Goal: Find specific page/section: Find specific page/section

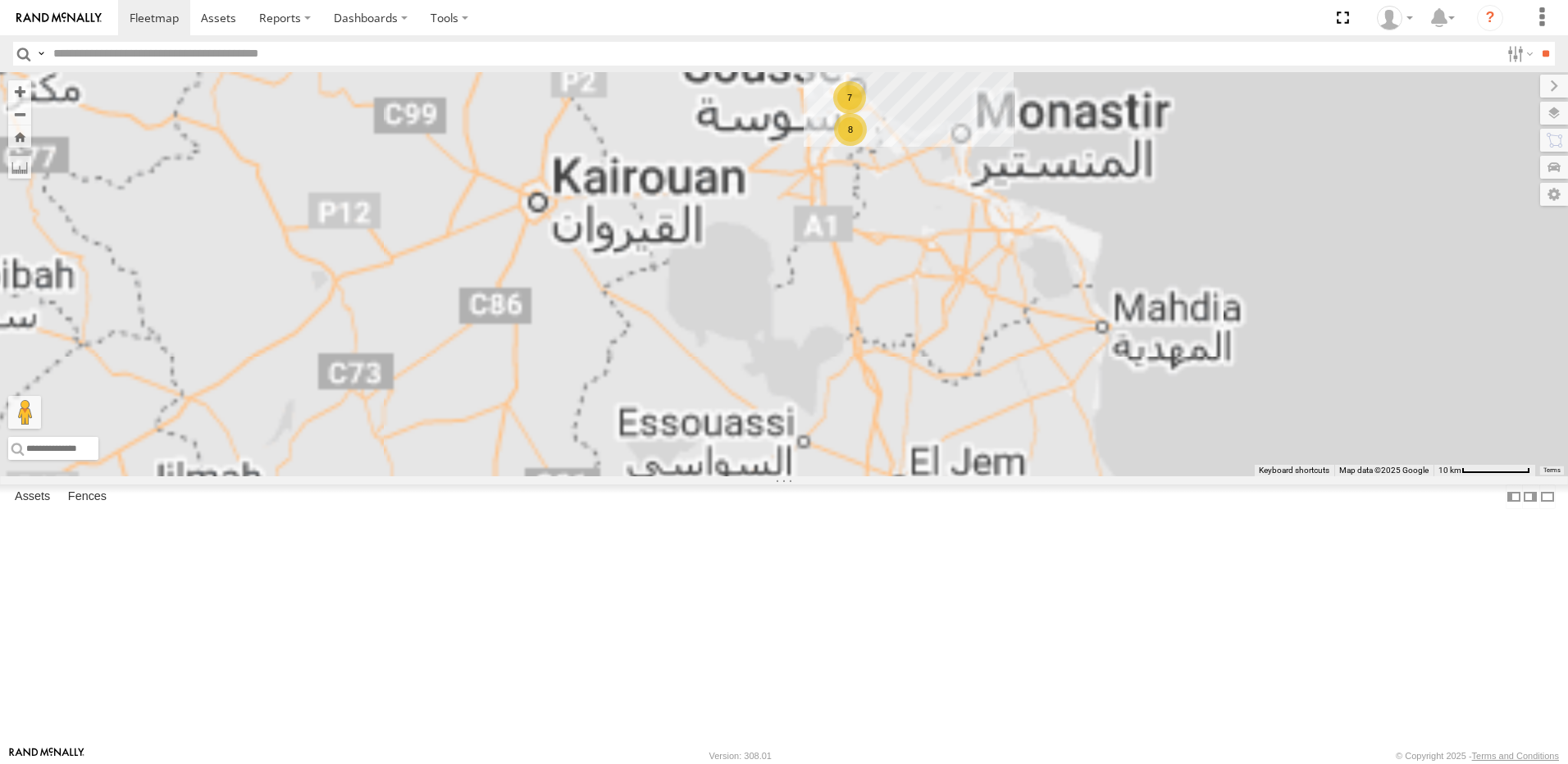
click at [867, 146] on div "8" at bounding box center [850, 129] width 33 height 33
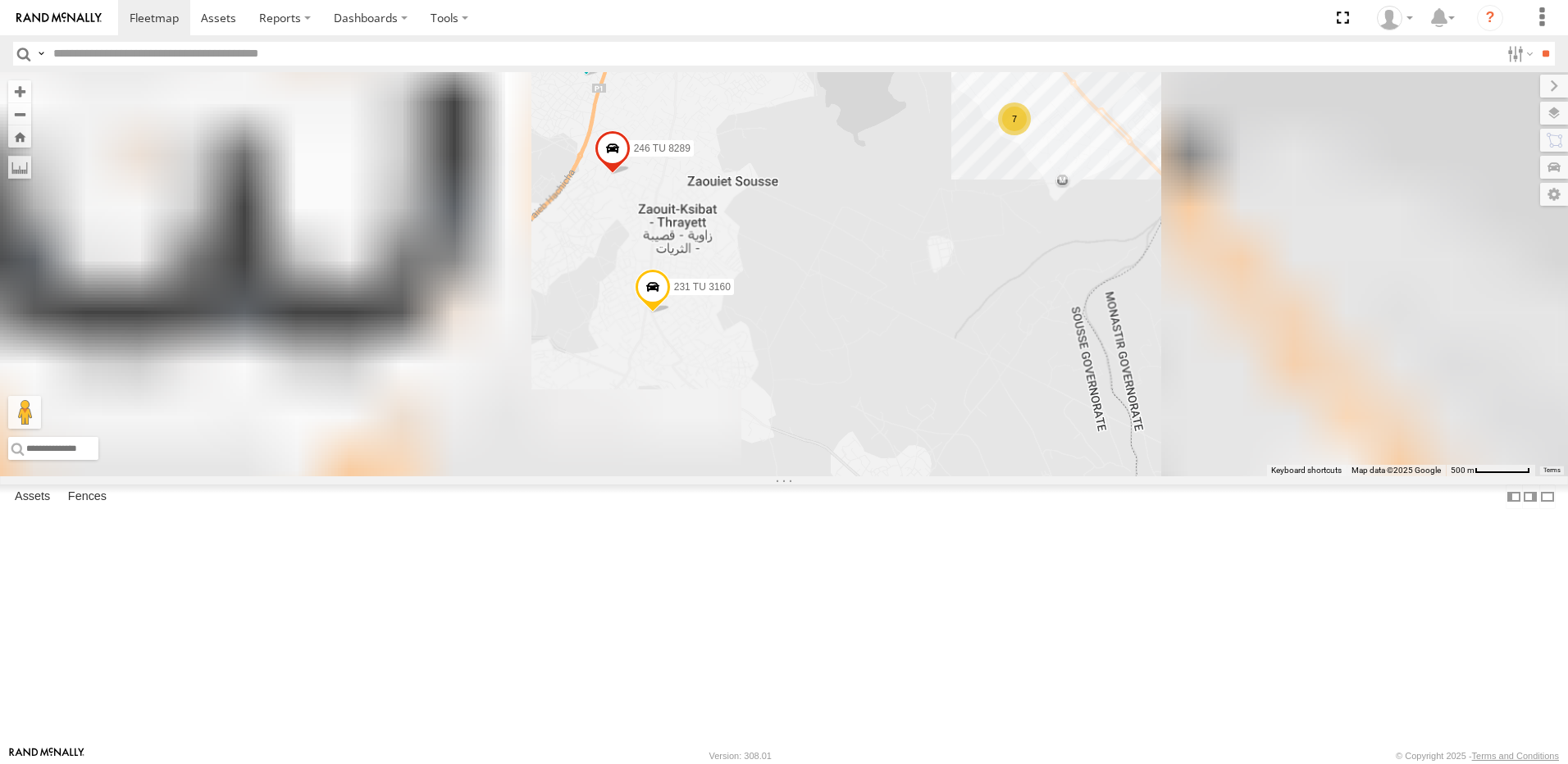
drag, startPoint x: 1143, startPoint y: 440, endPoint x: 967, endPoint y: 371, distance: 189.0
click at [967, 371] on div "241 TU 2026 231 TU 3160 231 TU 3158 246 TU 8289 245 TU 9059 7" at bounding box center [784, 274] width 1568 height 404
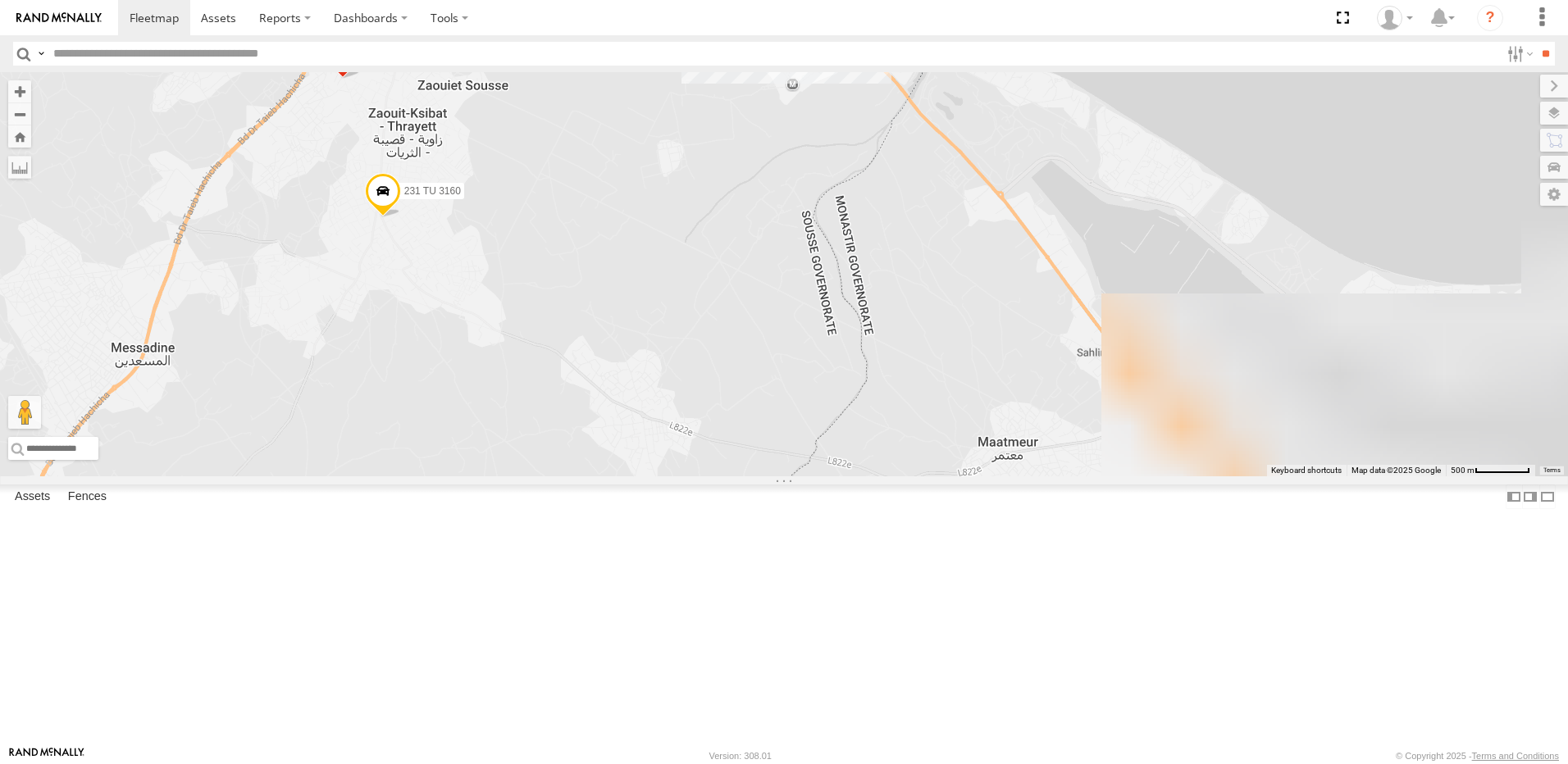
drag, startPoint x: 1145, startPoint y: 340, endPoint x: 995, endPoint y: 276, distance: 163.1
click at [967, 252] on div "241 TU 2026 231 TU 3160 231 TU 3158 246 TU 8289 245 TU 9059 7" at bounding box center [784, 274] width 1568 height 404
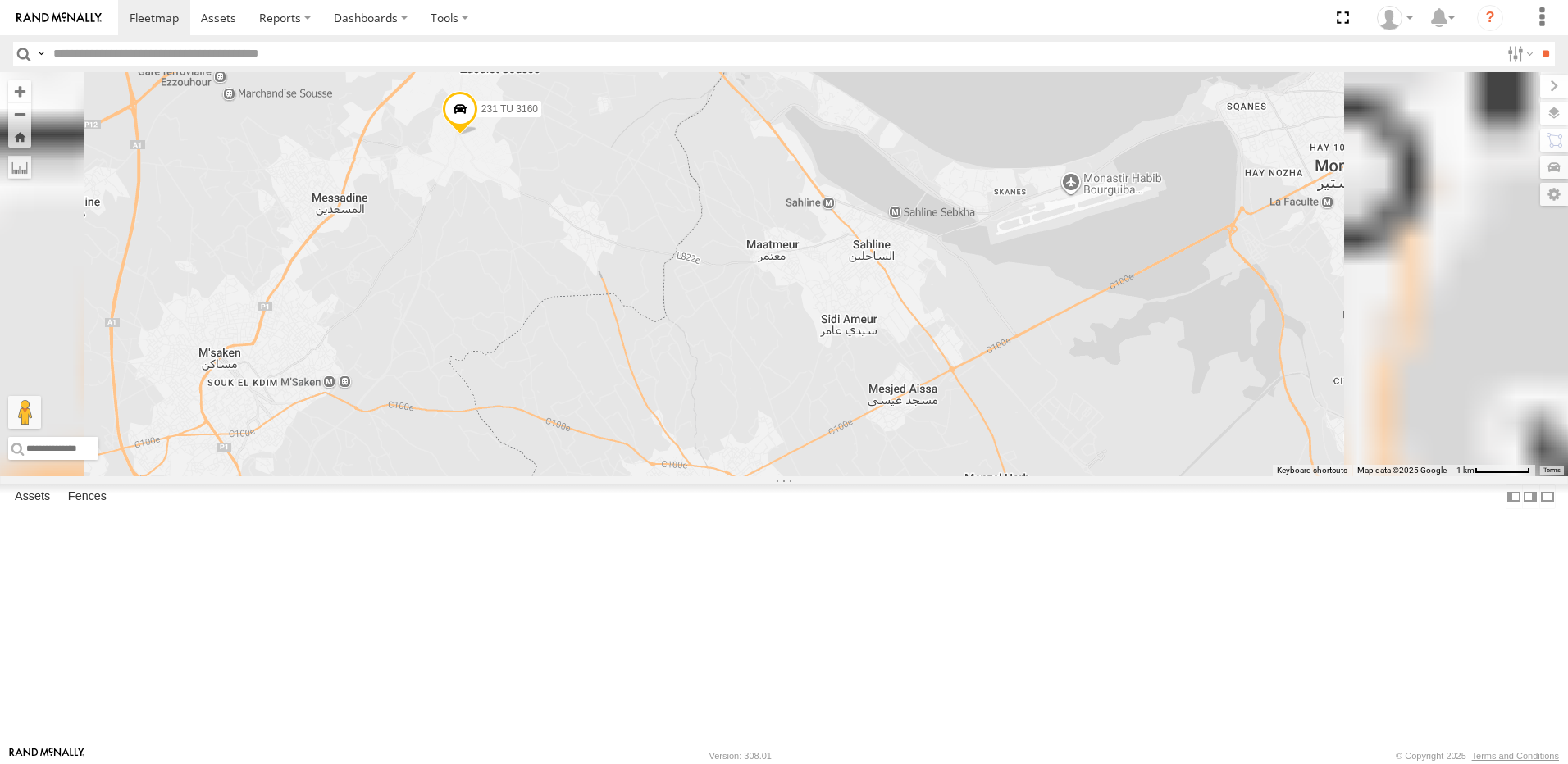
drag, startPoint x: 1058, startPoint y: 477, endPoint x: 949, endPoint y: 374, distance: 150.0
click at [924, 372] on div "241 TU 2026 231 TU 3160 231 TU 3158 246 TU 8289 245 TU 9059 241 TU 2030 231 TU …" at bounding box center [784, 274] width 1568 height 404
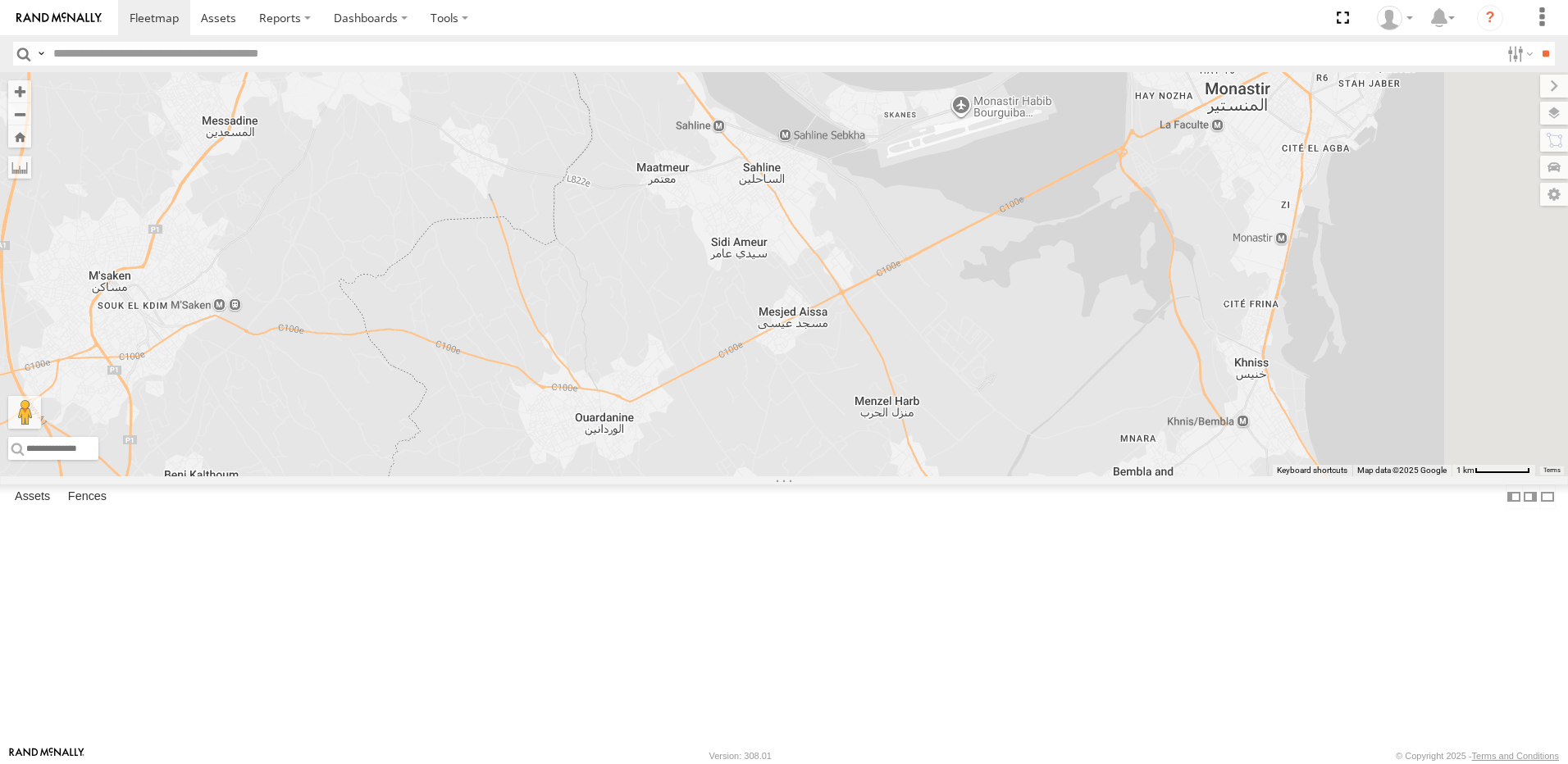
drag, startPoint x: 1007, startPoint y: 338, endPoint x: 831, endPoint y: 143, distance: 262.7
click at [832, 145] on div "241 TU 2026 231 TU 3160 231 TU 3158 246 TU 8289 245 TU 9059 241 TU 2030 231 TU …" at bounding box center [784, 274] width 1568 height 404
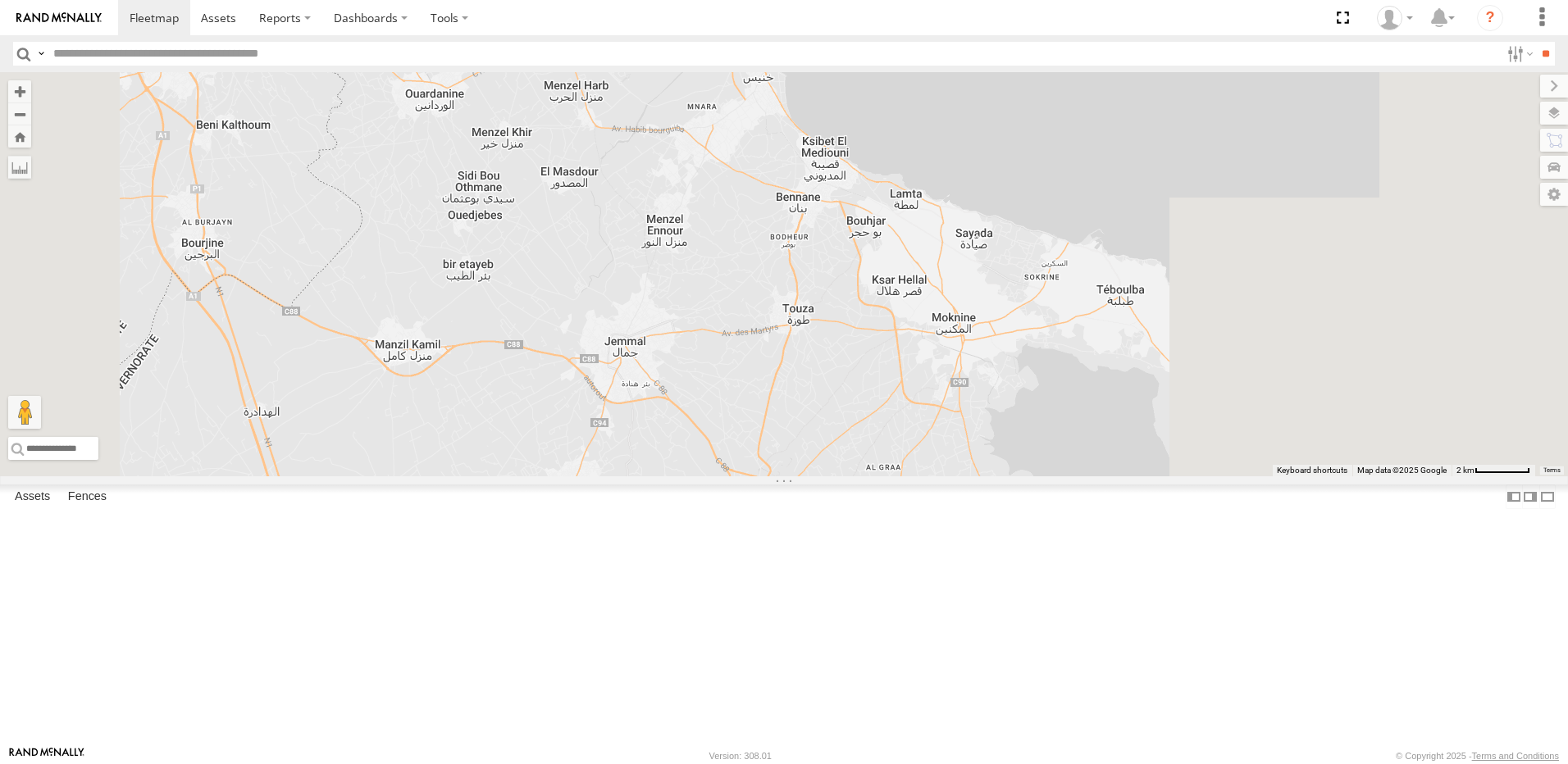
drag, startPoint x: 835, startPoint y: 243, endPoint x: 837, endPoint y: 212, distance: 31.1
click at [845, 222] on div "241 TU 2026 231 TU 3160 231 TU 3158 246 TU 8289 245 TU 9059 241 TU 2030 231 TU …" at bounding box center [784, 274] width 1568 height 404
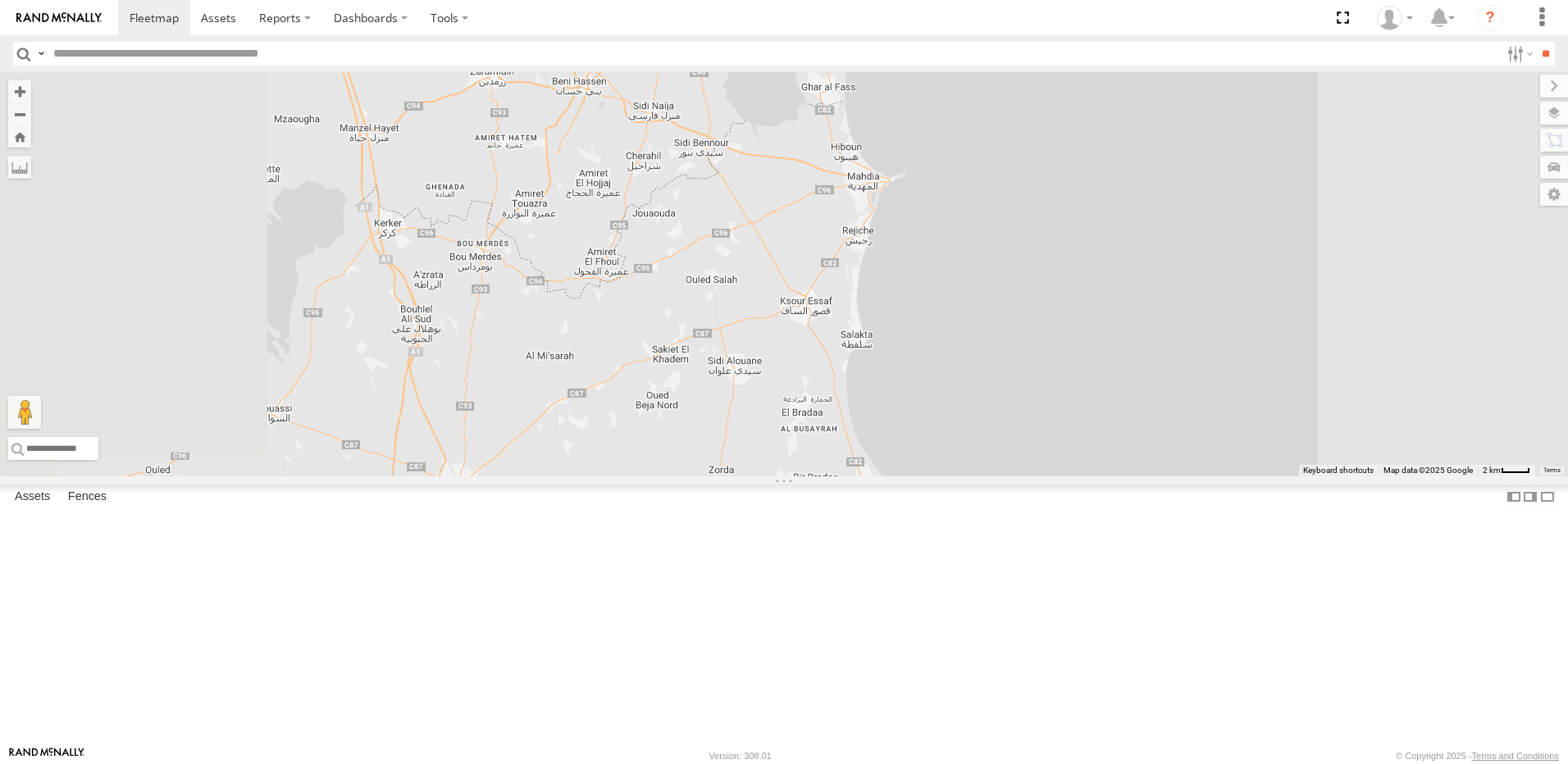
drag, startPoint x: 906, startPoint y: 434, endPoint x: 924, endPoint y: 287, distance: 148.1
click at [924, 287] on div "241 TU 2026 231 TU 3160 231 TU 3158 246 TU 8289 245 TU 9059 241 TU 2030 231 TU …" at bounding box center [784, 274] width 1568 height 404
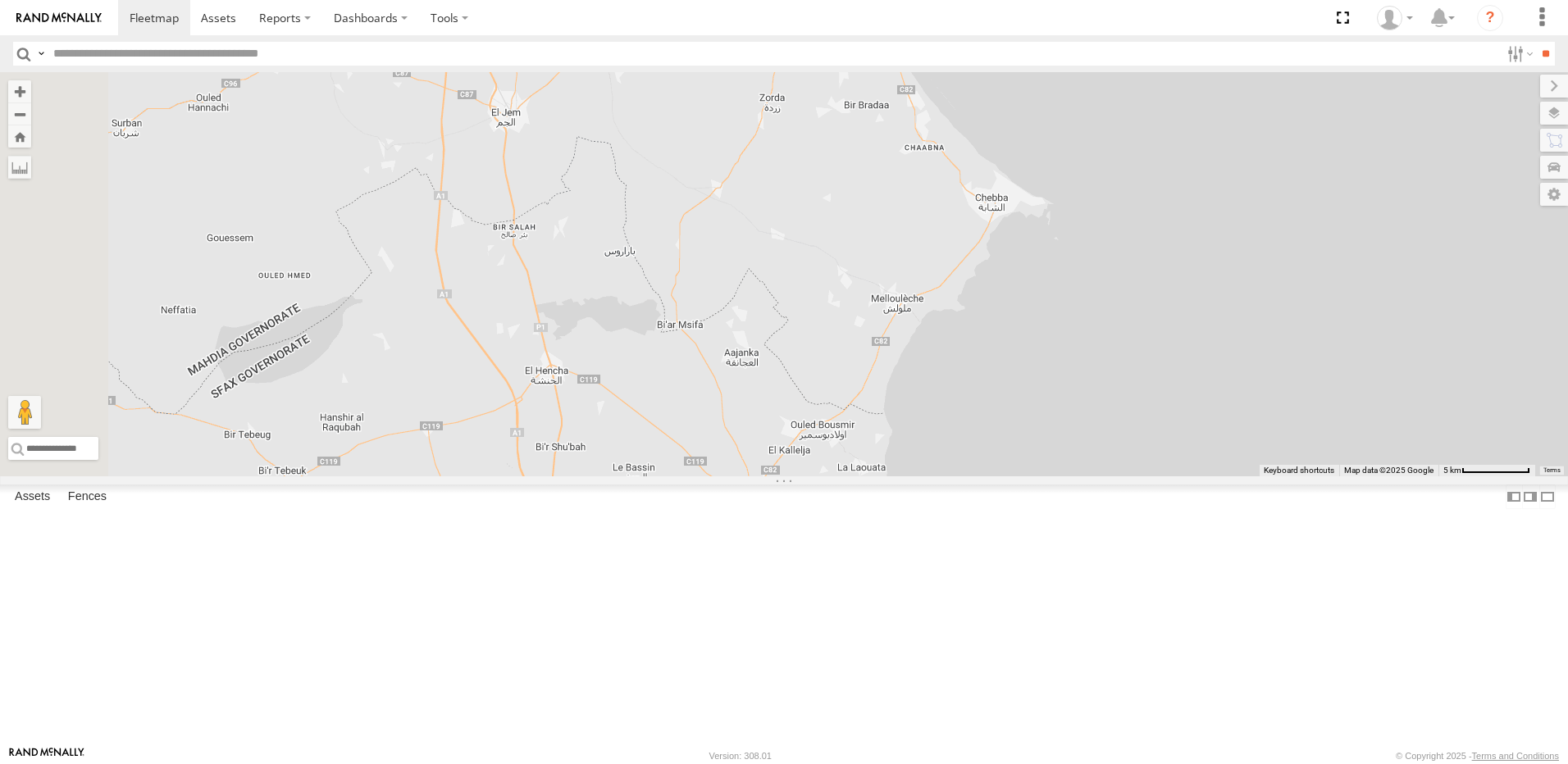
drag, startPoint x: 871, startPoint y: 189, endPoint x: 978, endPoint y: 429, distance: 262.8
click at [977, 425] on div "241 TU 2026 231 TU 3160 231 TU 3158 246 TU 8289 245 TU 9059 241 TU 2030 231 TU …" at bounding box center [784, 274] width 1568 height 404
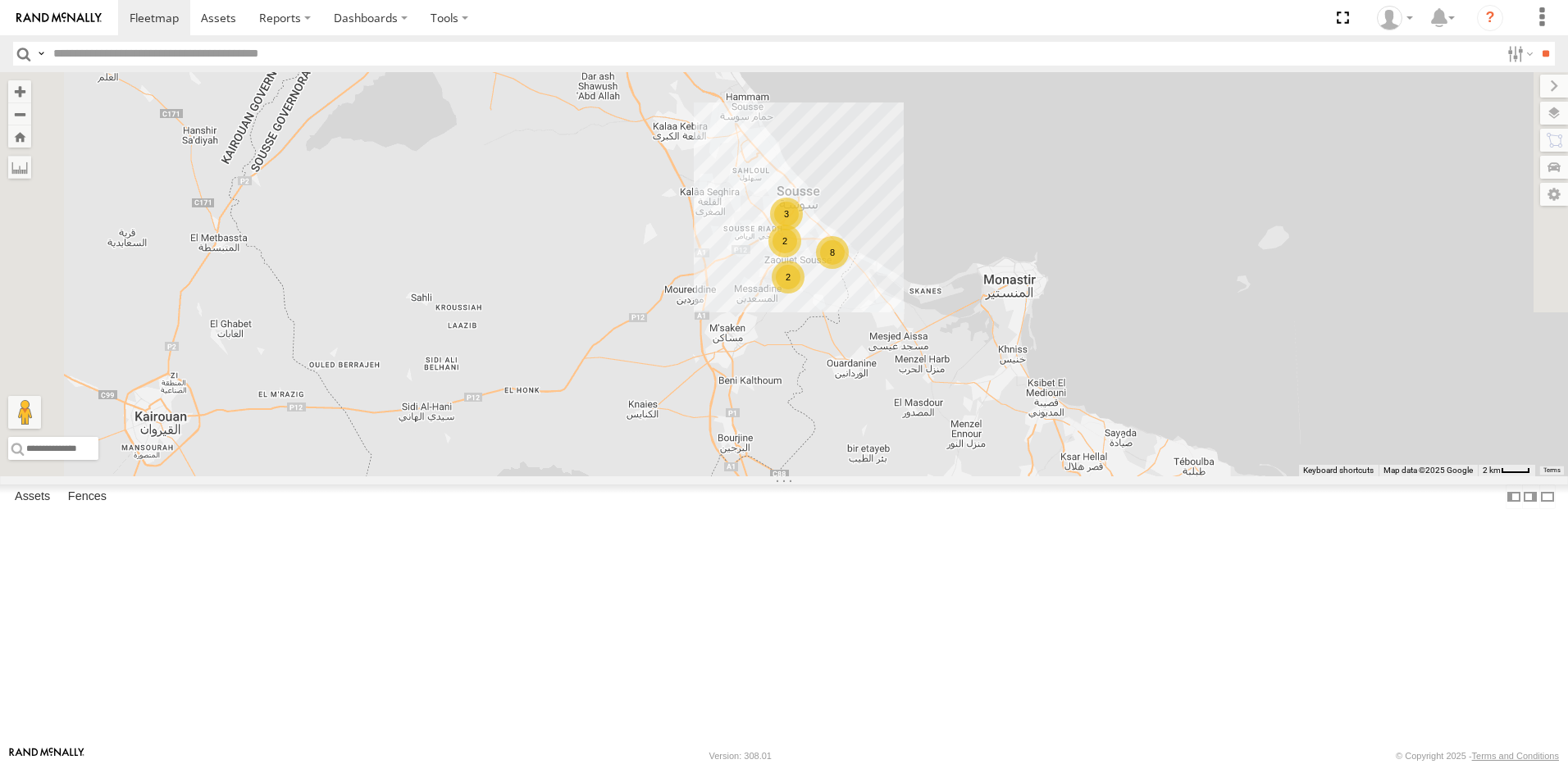
drag, startPoint x: 969, startPoint y: 348, endPoint x: 987, endPoint y: 446, distance: 99.6
click at [987, 446] on div "3 8 2 2" at bounding box center [784, 274] width 1568 height 404
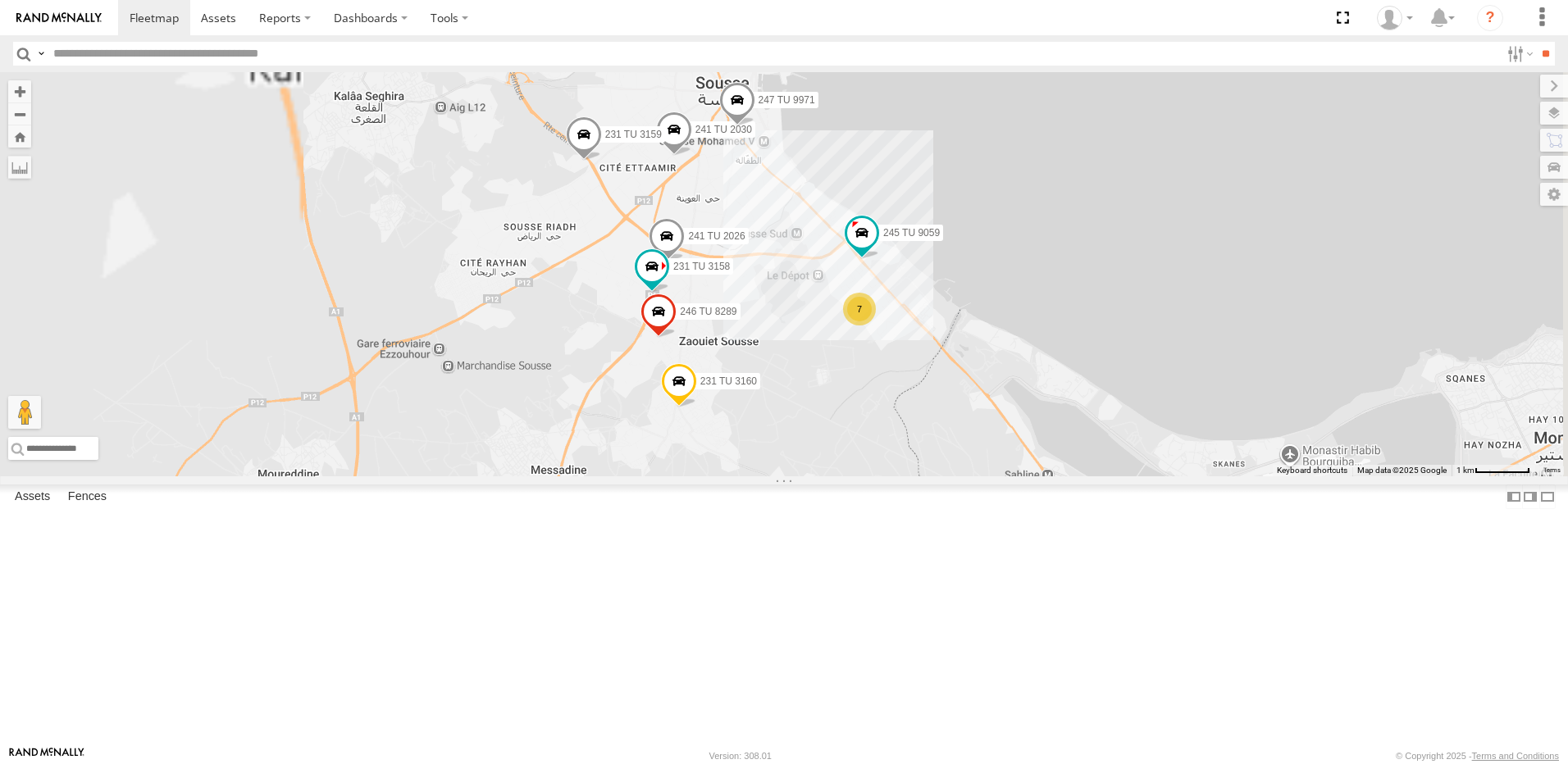
click at [876, 325] on div "7" at bounding box center [859, 309] width 33 height 33
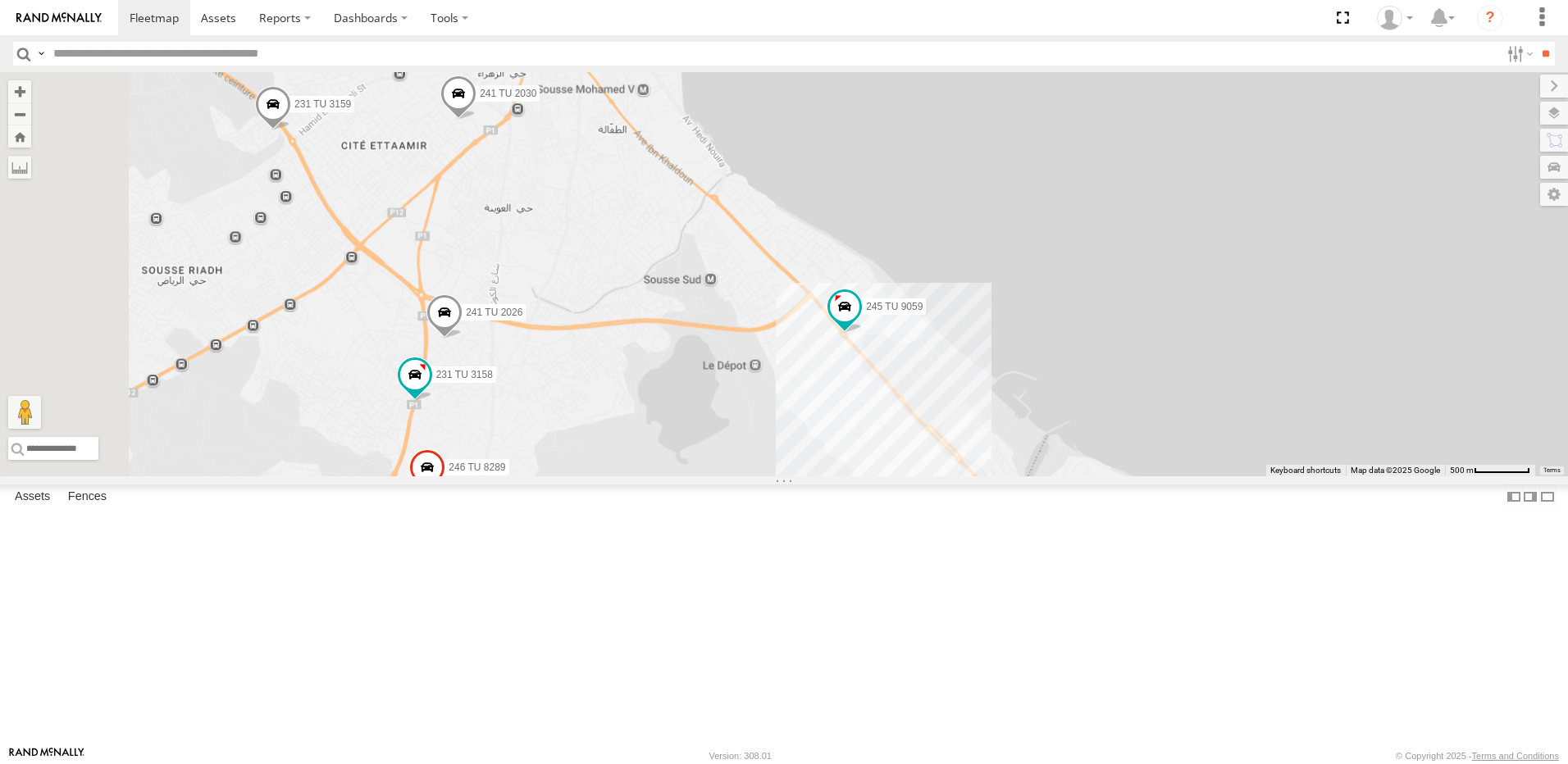
drag, startPoint x: 812, startPoint y: 251, endPoint x: 920, endPoint y: 414, distance: 195.5
click at [920, 414] on div "241 TU 2030 231 TU 3159 241 TU 2026 231 TU 3160 247 TU 9971 231 TU 3158 246 TU …" at bounding box center [784, 274] width 1568 height 404
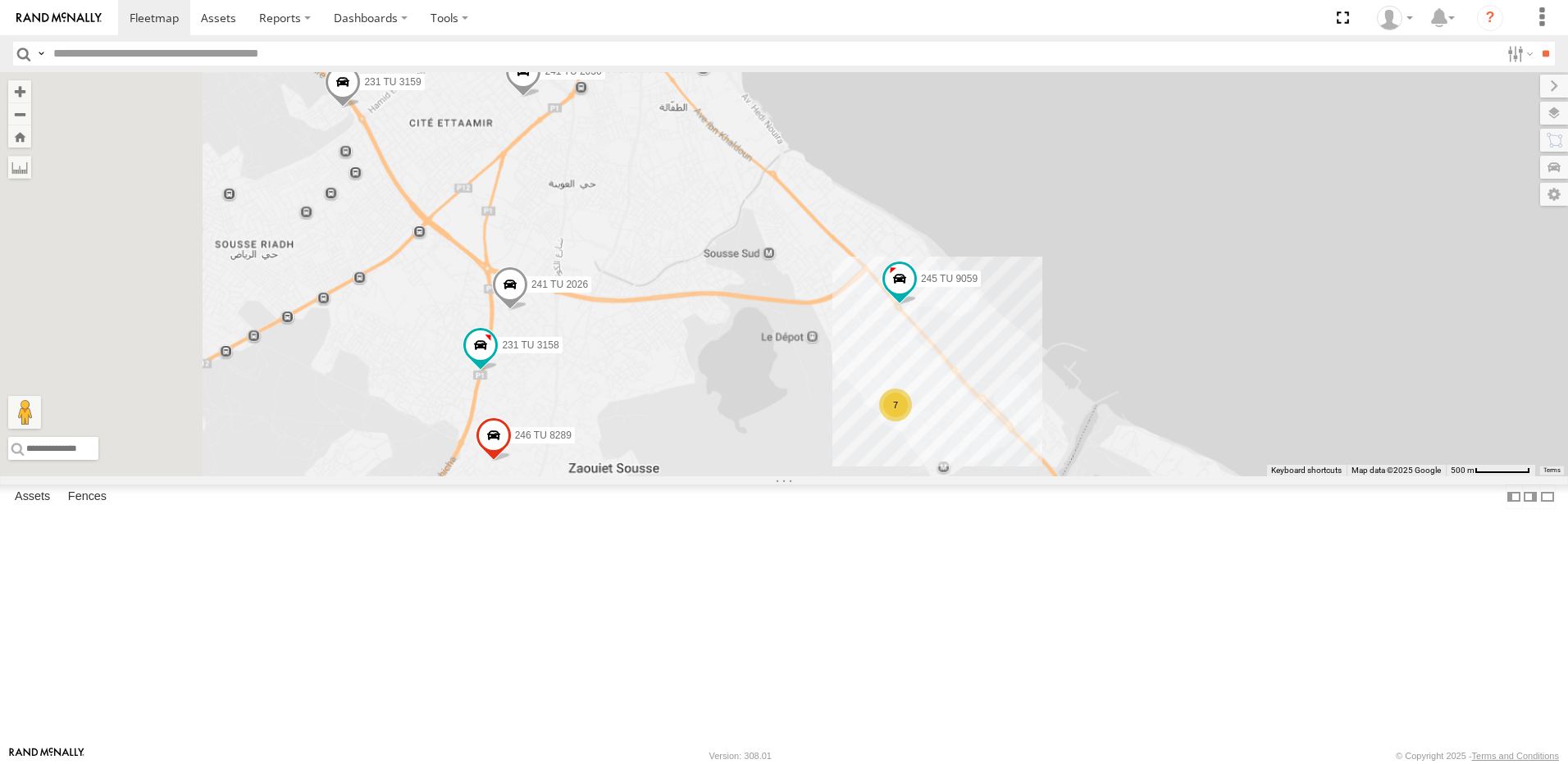
drag, startPoint x: 731, startPoint y: 343, endPoint x: 801, endPoint y: 310, distance: 77.4
click at [801, 310] on div "241 TU 2030 231 TU 3159 241 TU 2026 231 TU 3160 247 TU 9971 231 TU 3158 246 TU …" at bounding box center [784, 274] width 1568 height 404
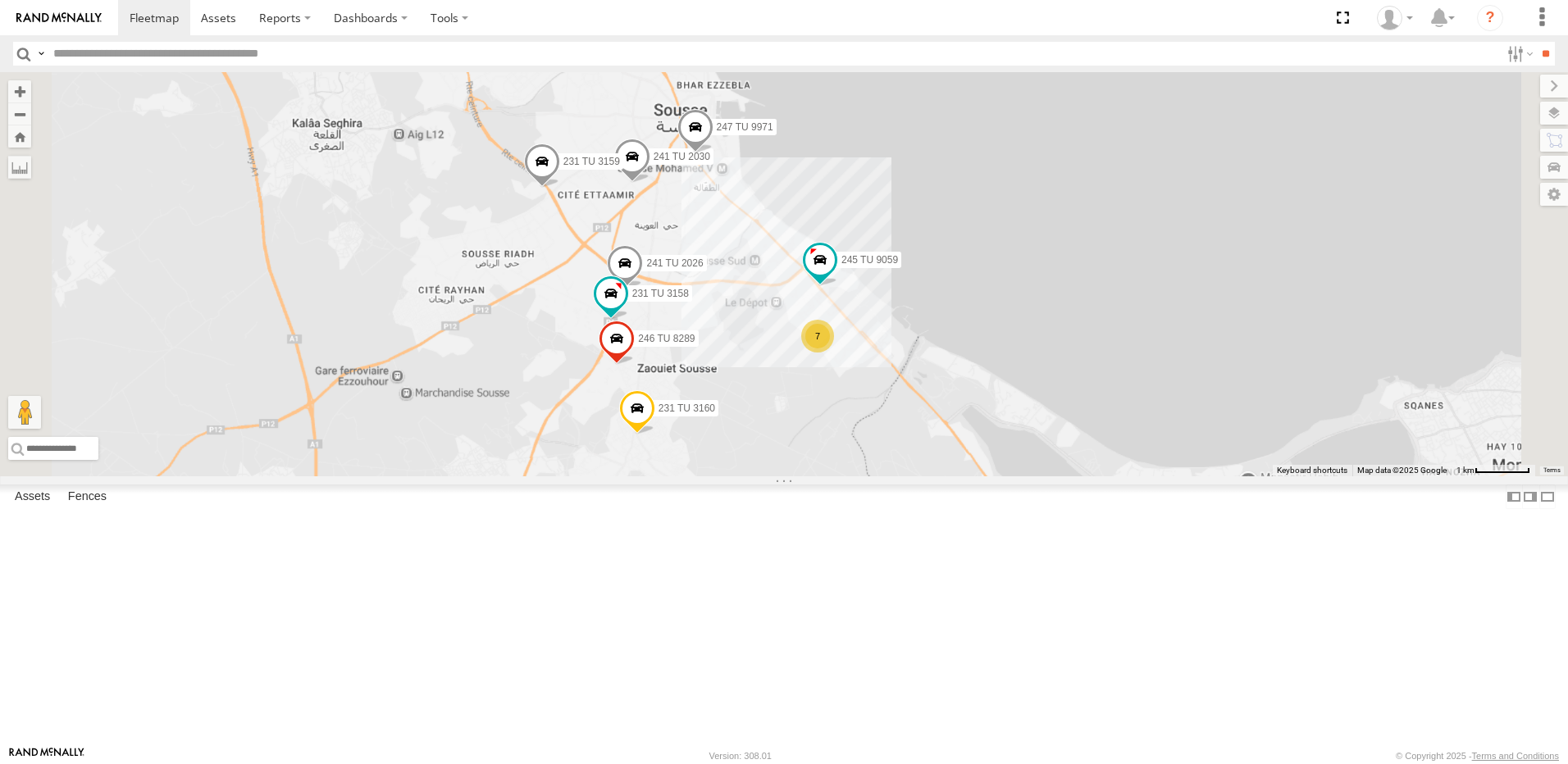
drag, startPoint x: 781, startPoint y: 581, endPoint x: 892, endPoint y: 412, distance: 202.2
click at [891, 417] on div "241 TU 2030 231 TU 3159 241 TU 2026 231 TU 3160 247 TU 9971 231 TU 3158 246 TU …" at bounding box center [784, 274] width 1568 height 404
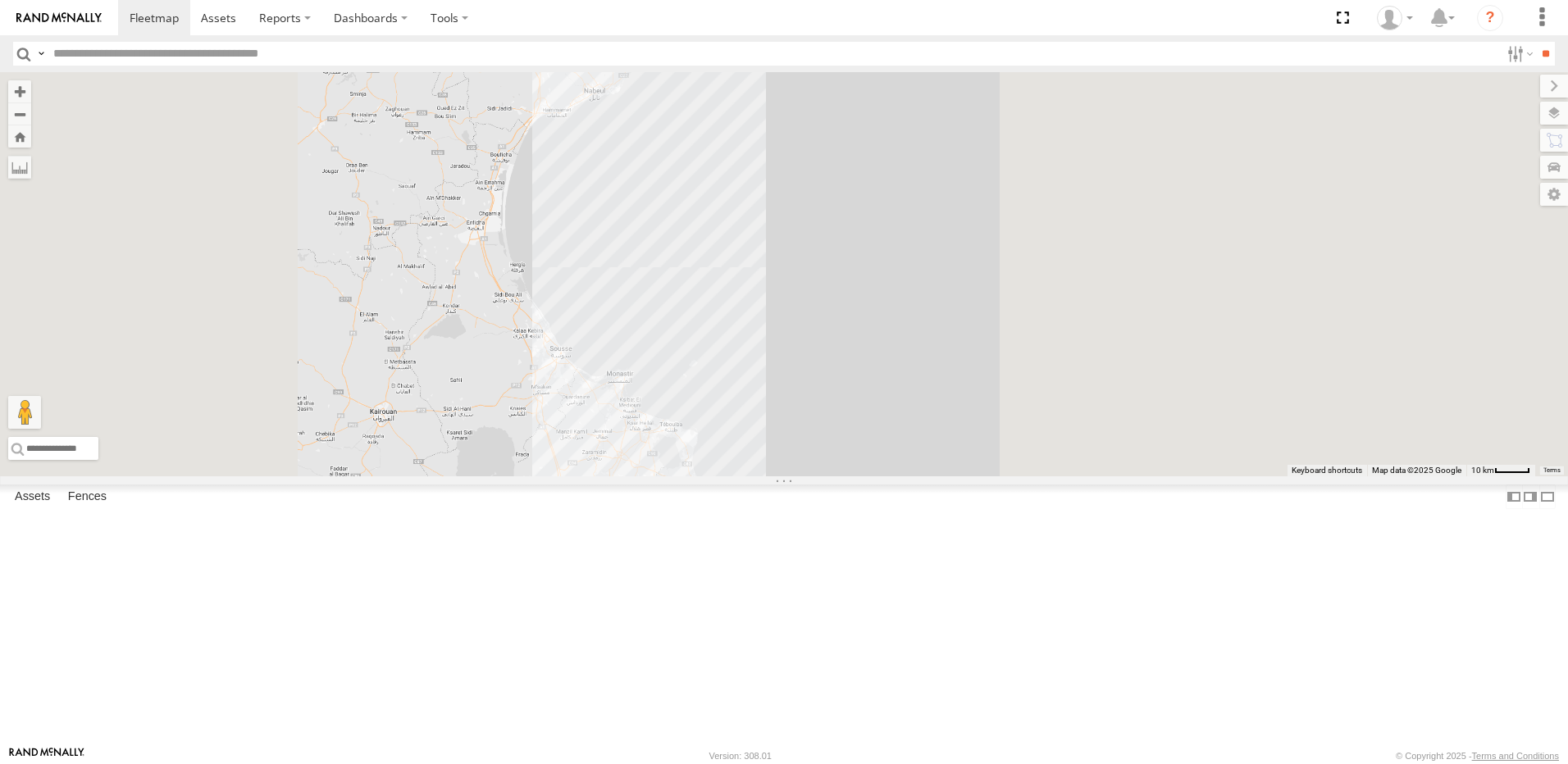
drag, startPoint x: 605, startPoint y: 619, endPoint x: 792, endPoint y: 362, distance: 317.8
click at [792, 362] on div at bounding box center [784, 274] width 1568 height 404
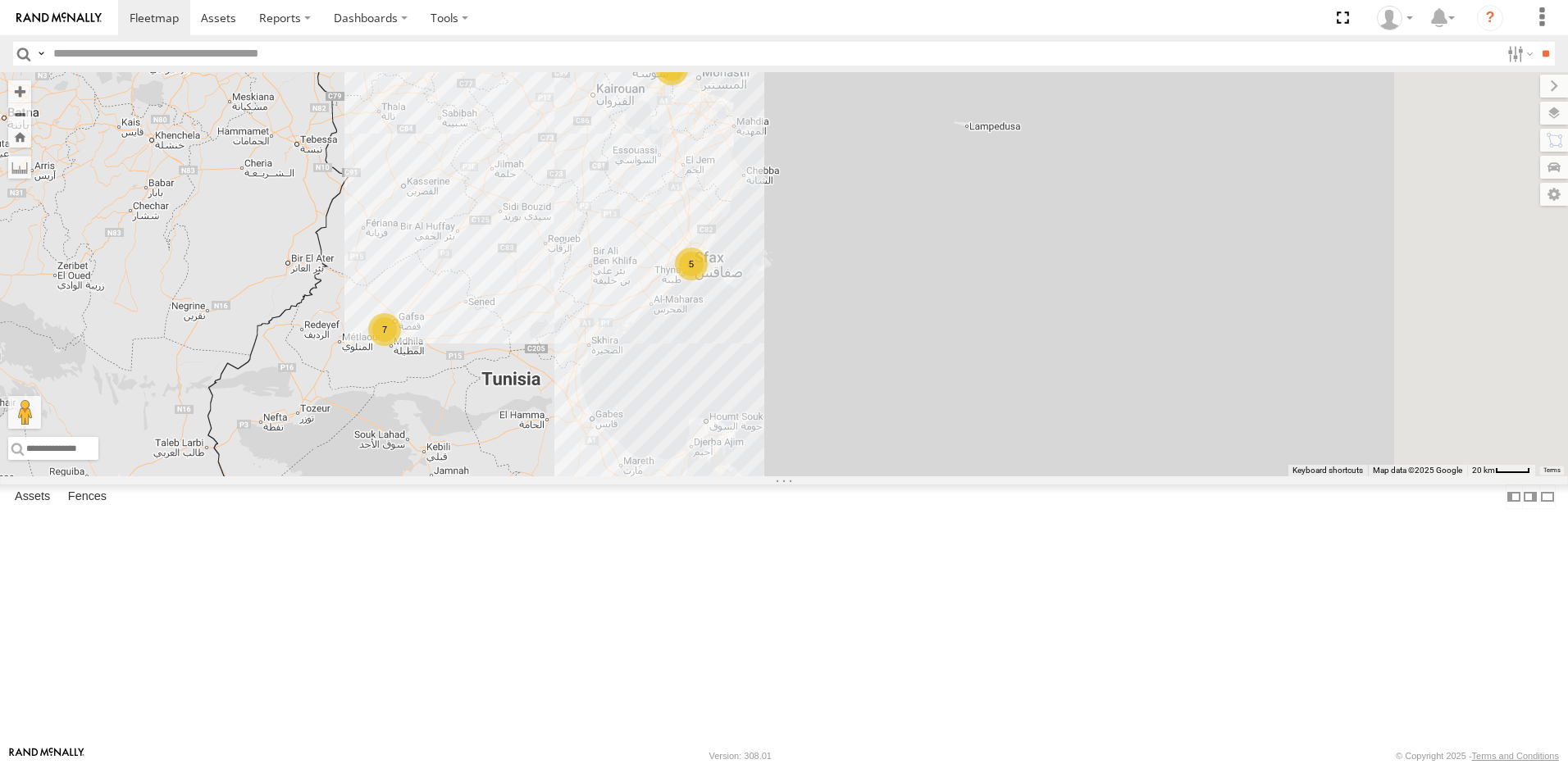
drag, startPoint x: 816, startPoint y: 281, endPoint x: 717, endPoint y: 416, distance: 167.4
click at [717, 416] on div "12 15 7 5" at bounding box center [784, 274] width 1568 height 404
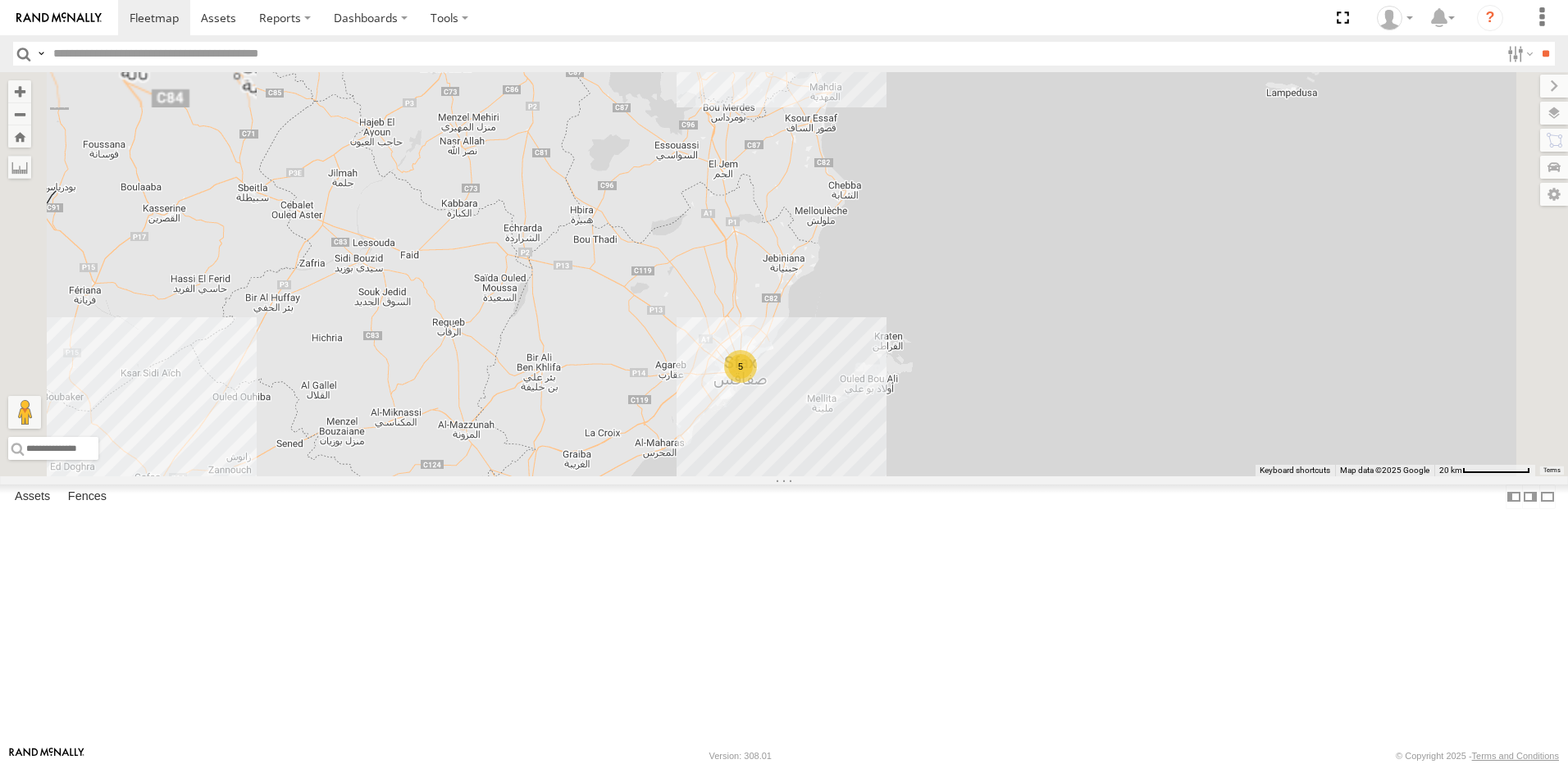
click at [181, 57] on input "text" at bounding box center [774, 54] width 1453 height 24
type input "****"
click at [1536, 42] on input "**" at bounding box center [1546, 54] width 19 height 24
